Goal: Task Accomplishment & Management: Manage account settings

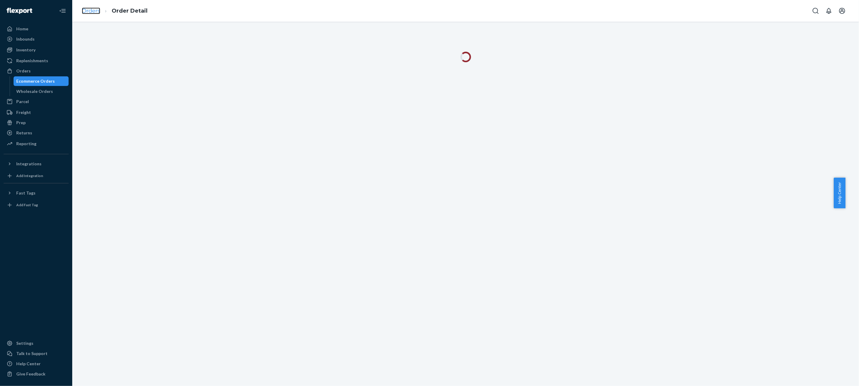
click at [94, 9] on link "Orders" at bounding box center [91, 11] width 18 height 7
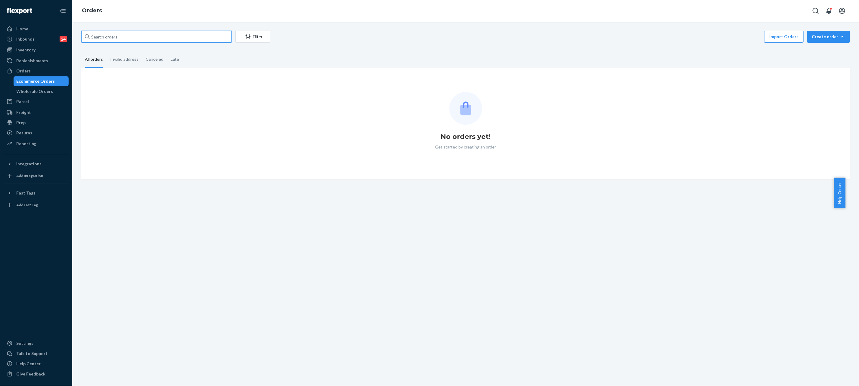
click at [227, 41] on input "text" at bounding box center [156, 37] width 150 height 12
paste input "253156514"
type input "253156514"
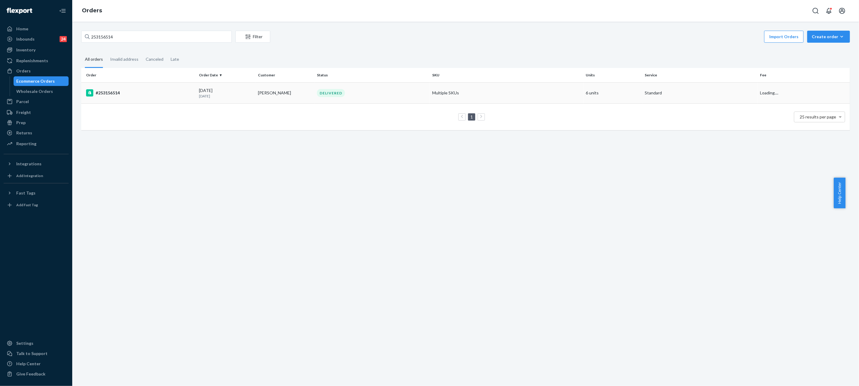
click at [292, 93] on td "[PERSON_NAME]" at bounding box center [284, 92] width 59 height 21
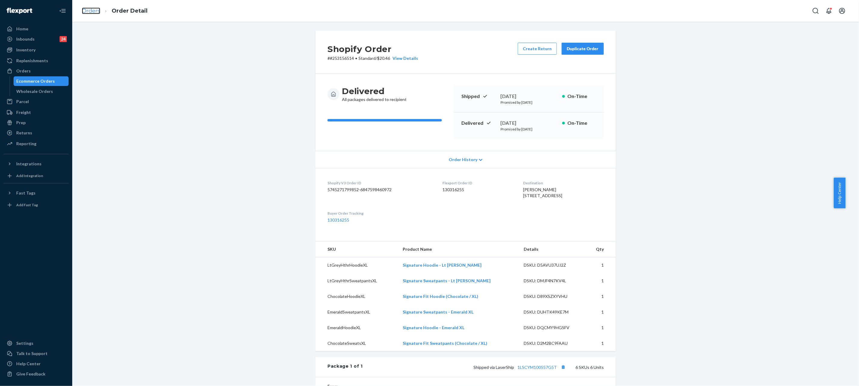
click at [94, 8] on link "Orders" at bounding box center [91, 11] width 18 height 7
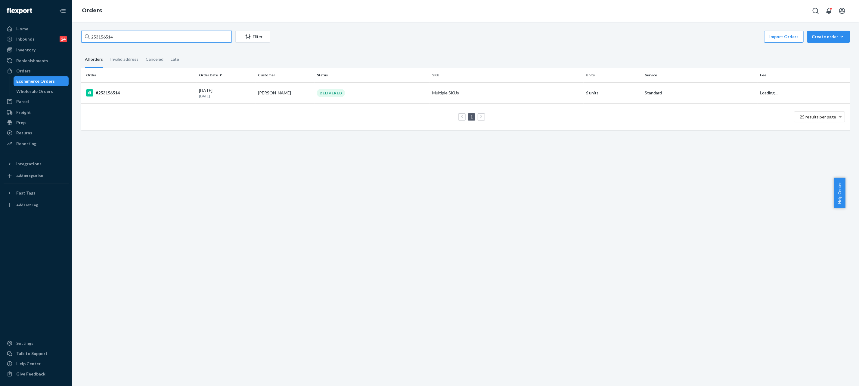
click at [169, 37] on input "253156514" at bounding box center [156, 37] width 150 height 12
paste input "5327227"
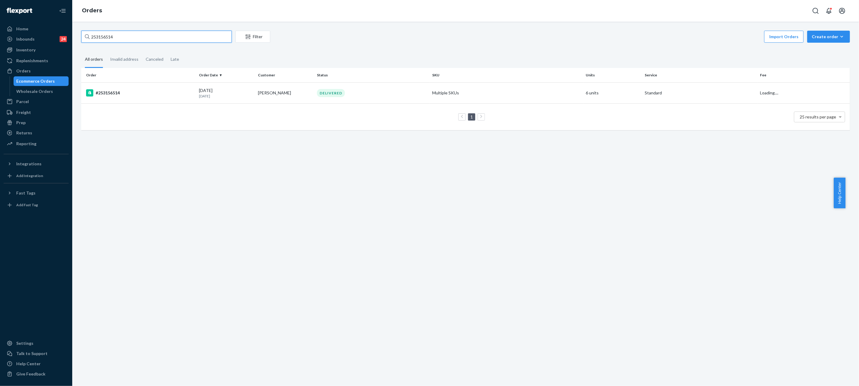
type input "255327227"
click at [402, 94] on div "DELIVERED" at bounding box center [372, 93] width 113 height 8
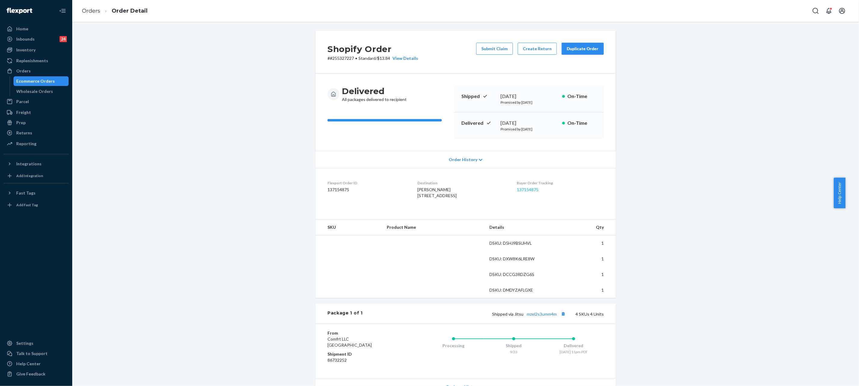
click at [525, 193] on dd "137154875" at bounding box center [560, 190] width 87 height 6
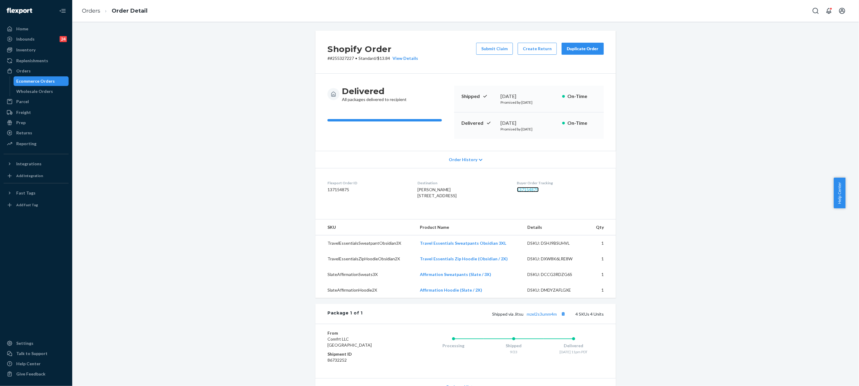
click at [527, 191] on link "137154875" at bounding box center [528, 189] width 22 height 5
click at [93, 10] on link "Orders" at bounding box center [91, 11] width 18 height 7
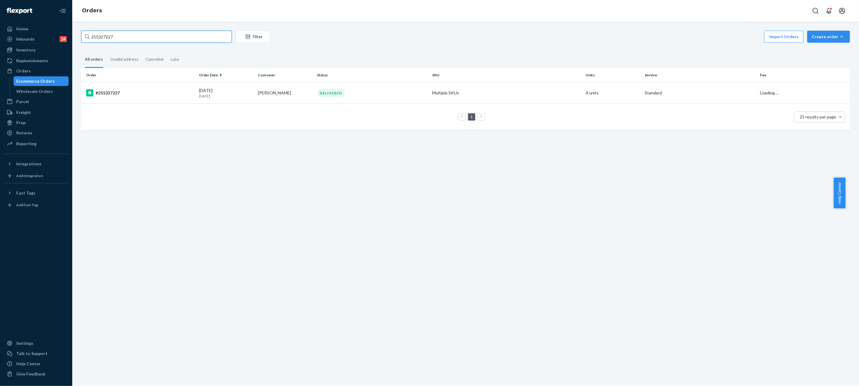
click at [175, 36] on input "255327227" at bounding box center [156, 37] width 150 height 12
paste input "051576"
type input "255051576"
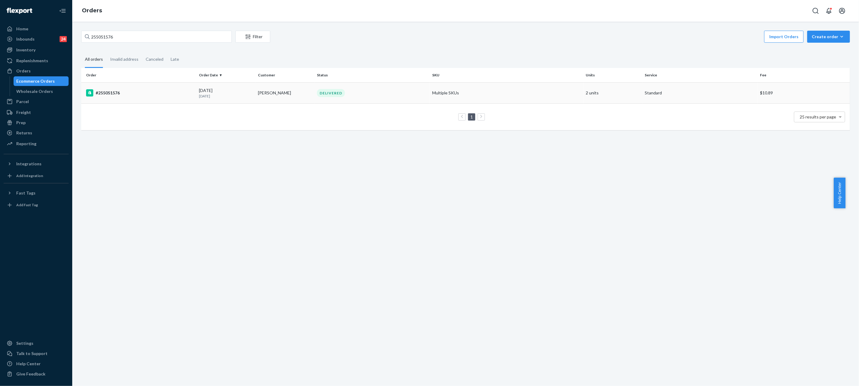
click at [330, 97] on div "DELIVERED" at bounding box center [331, 93] width 28 height 8
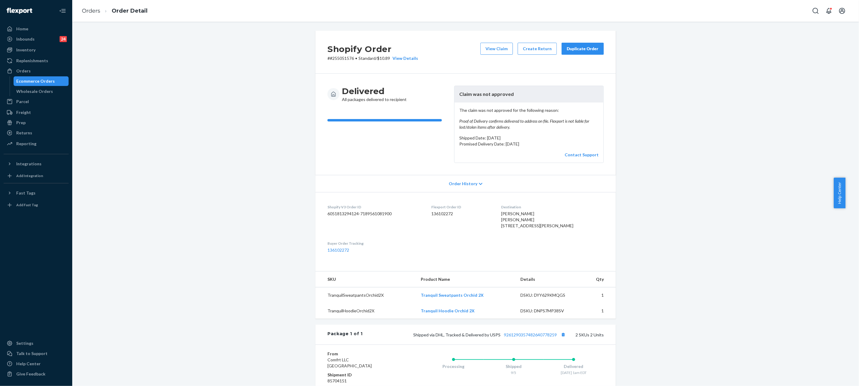
click at [574, 44] on button "Duplicate Order" at bounding box center [582, 49] width 42 height 12
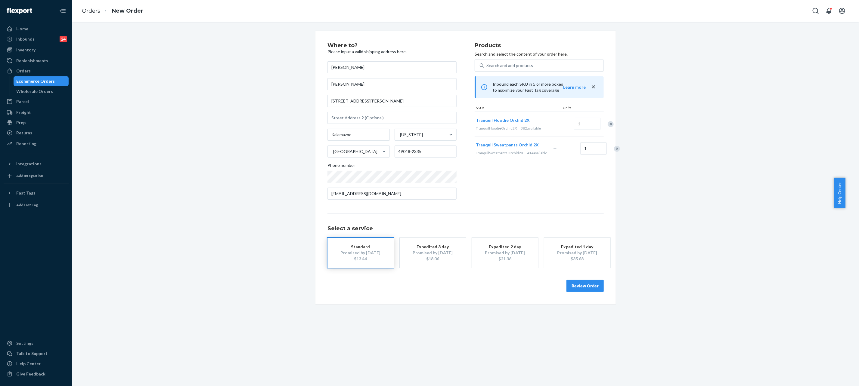
click at [603, 288] on div "Where to? Please input a valid shipping address here. [PERSON_NAME] [PERSON_NAM…" at bounding box center [465, 167] width 300 height 273
click at [587, 285] on button "Review Order" at bounding box center [584, 286] width 37 height 12
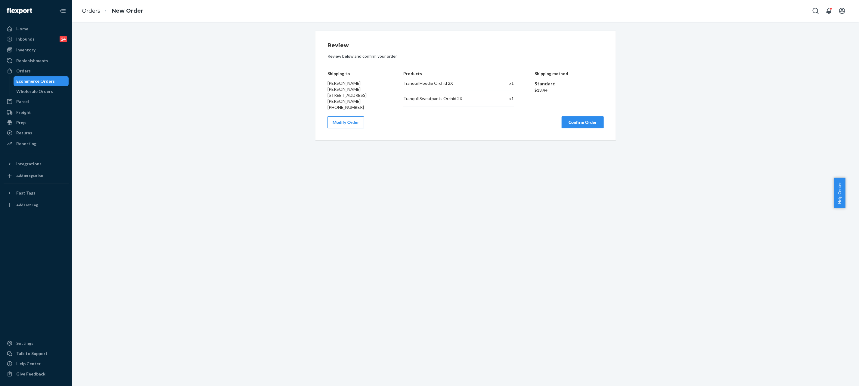
click at [568, 114] on div "Review Review below and confirm your order Shipping to [PERSON_NAME] [PERSON_NA…" at bounding box center [465, 86] width 276 height 86
click at [572, 121] on button "Confirm Order" at bounding box center [582, 122] width 42 height 12
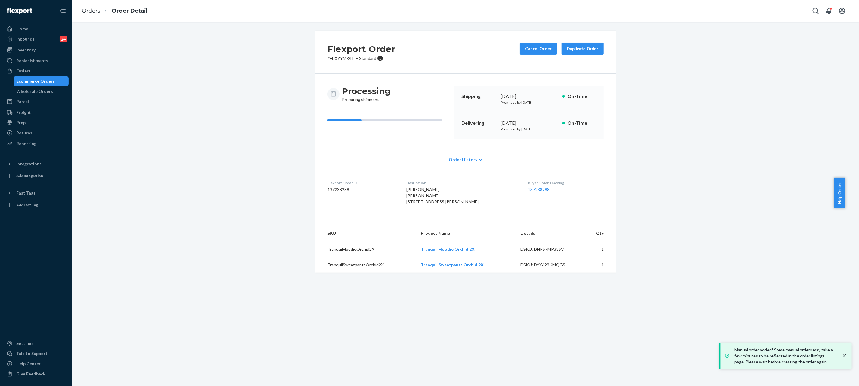
click at [216, 178] on div "Flexport Order # HJXYYM-2LL • Standard Cancel Order Duplicate Order Processing …" at bounding box center [465, 155] width 777 height 249
click at [529, 187] on link "137238288" at bounding box center [539, 189] width 22 height 5
click at [92, 9] on link "Orders" at bounding box center [91, 11] width 18 height 7
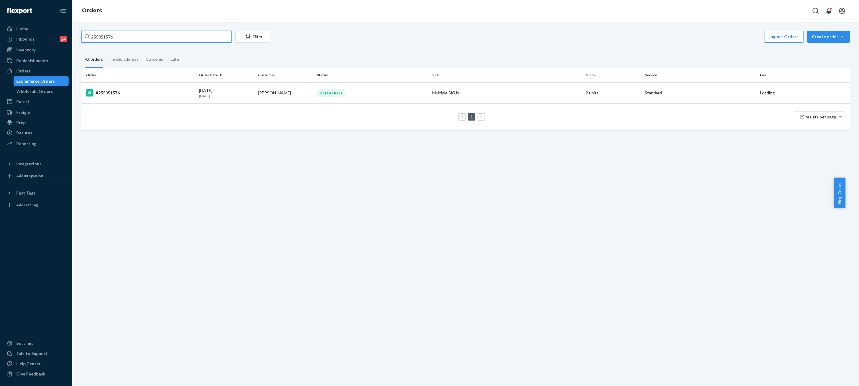
click at [169, 34] on input "255051576" at bounding box center [156, 37] width 150 height 12
paste input "169547"
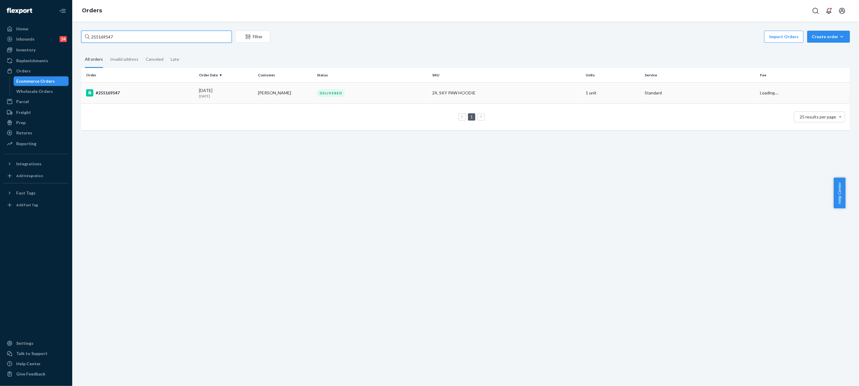
type input "255169547"
click at [308, 87] on td "[PERSON_NAME]" at bounding box center [284, 92] width 59 height 21
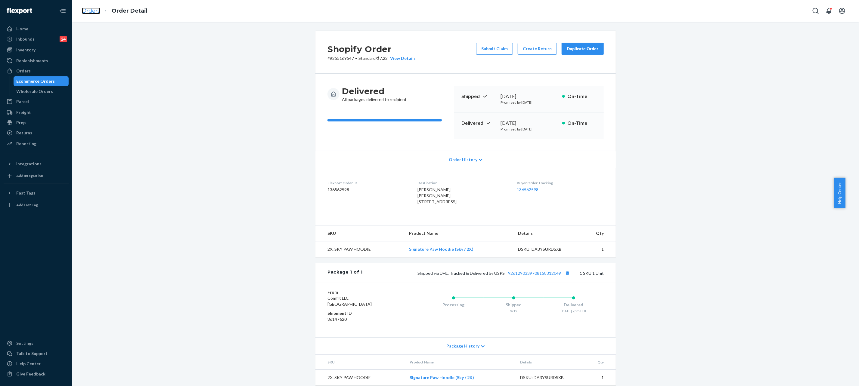
click at [84, 9] on link "Orders" at bounding box center [91, 11] width 18 height 7
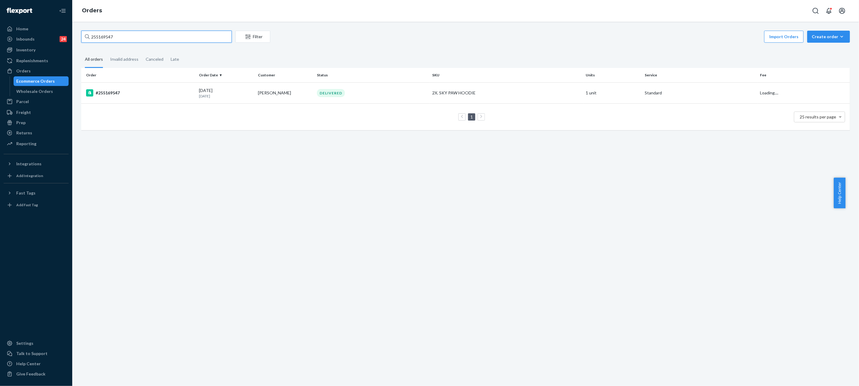
click at [118, 37] on input "255169547" at bounding box center [156, 37] width 150 height 12
paste input "4717362"
type input "254717362"
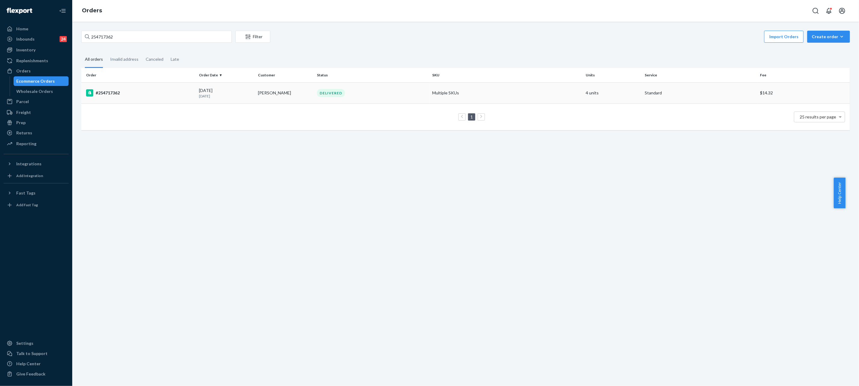
click at [324, 92] on div "DELIVERED" at bounding box center [331, 93] width 28 height 8
